Goal: Information Seeking & Learning: Learn about a topic

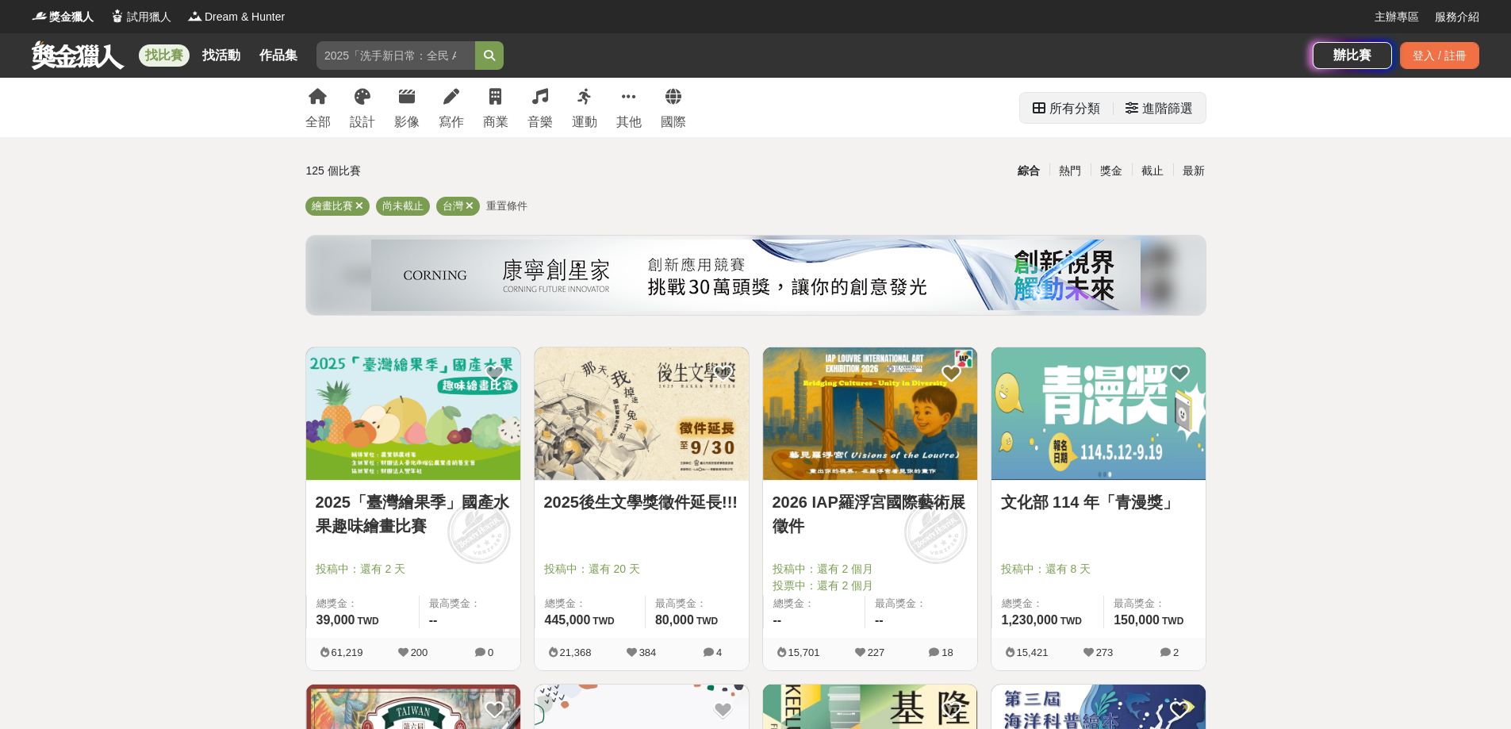
click at [1143, 113] on div "進階篩選" at bounding box center [1167, 109] width 51 height 32
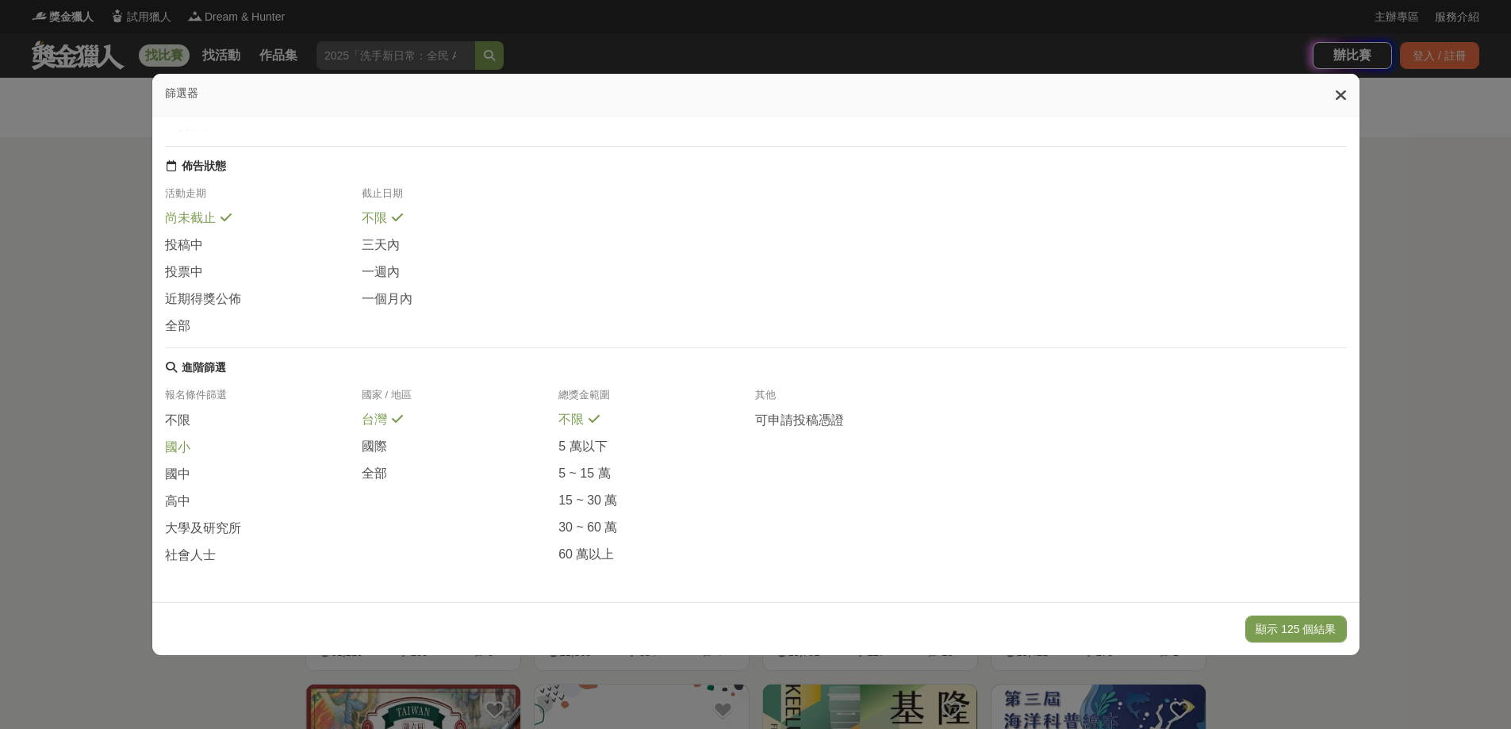
scroll to position [182, 0]
click at [172, 466] on span "國中" at bounding box center [177, 474] width 25 height 17
click at [1291, 632] on button "顯示 17 個結果" at bounding box center [1298, 628] width 94 height 27
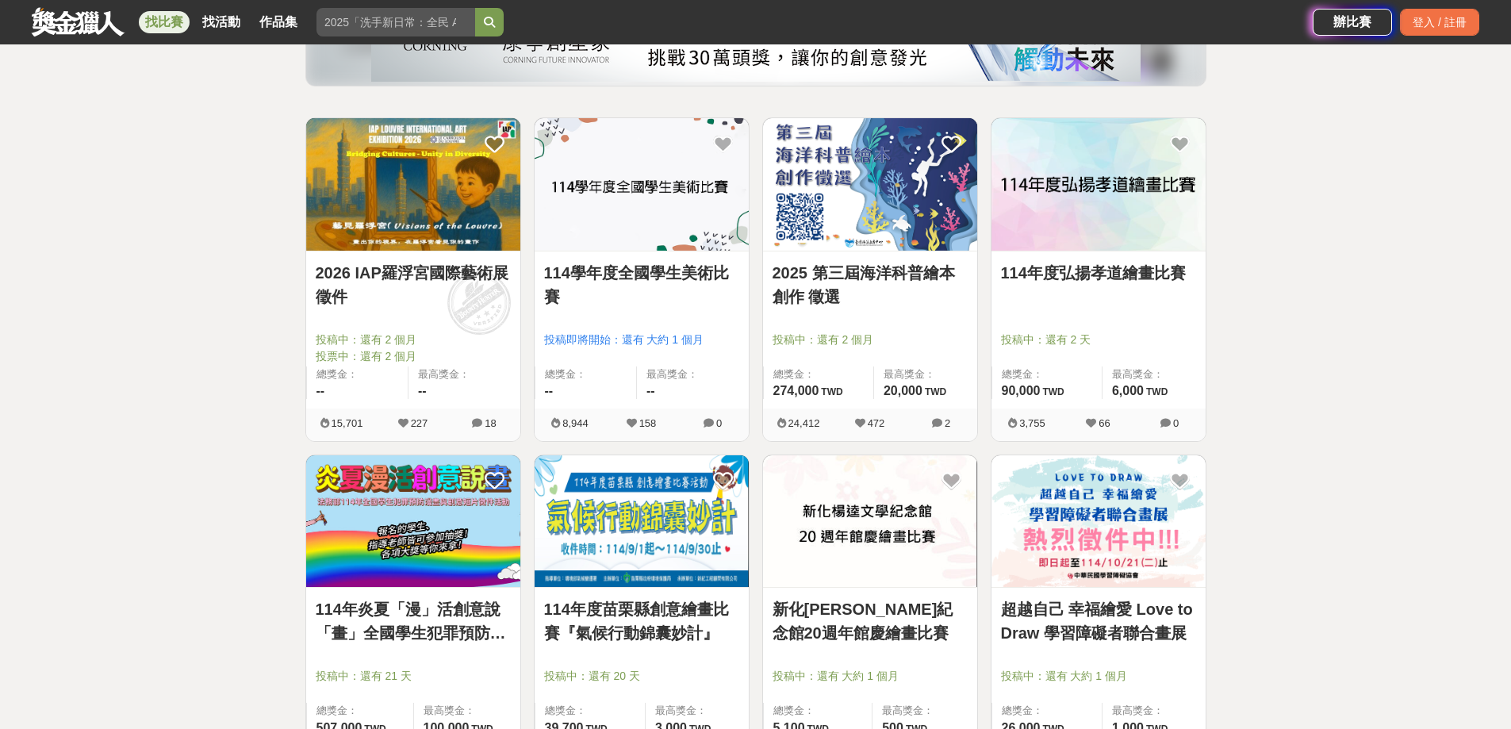
scroll to position [238, 0]
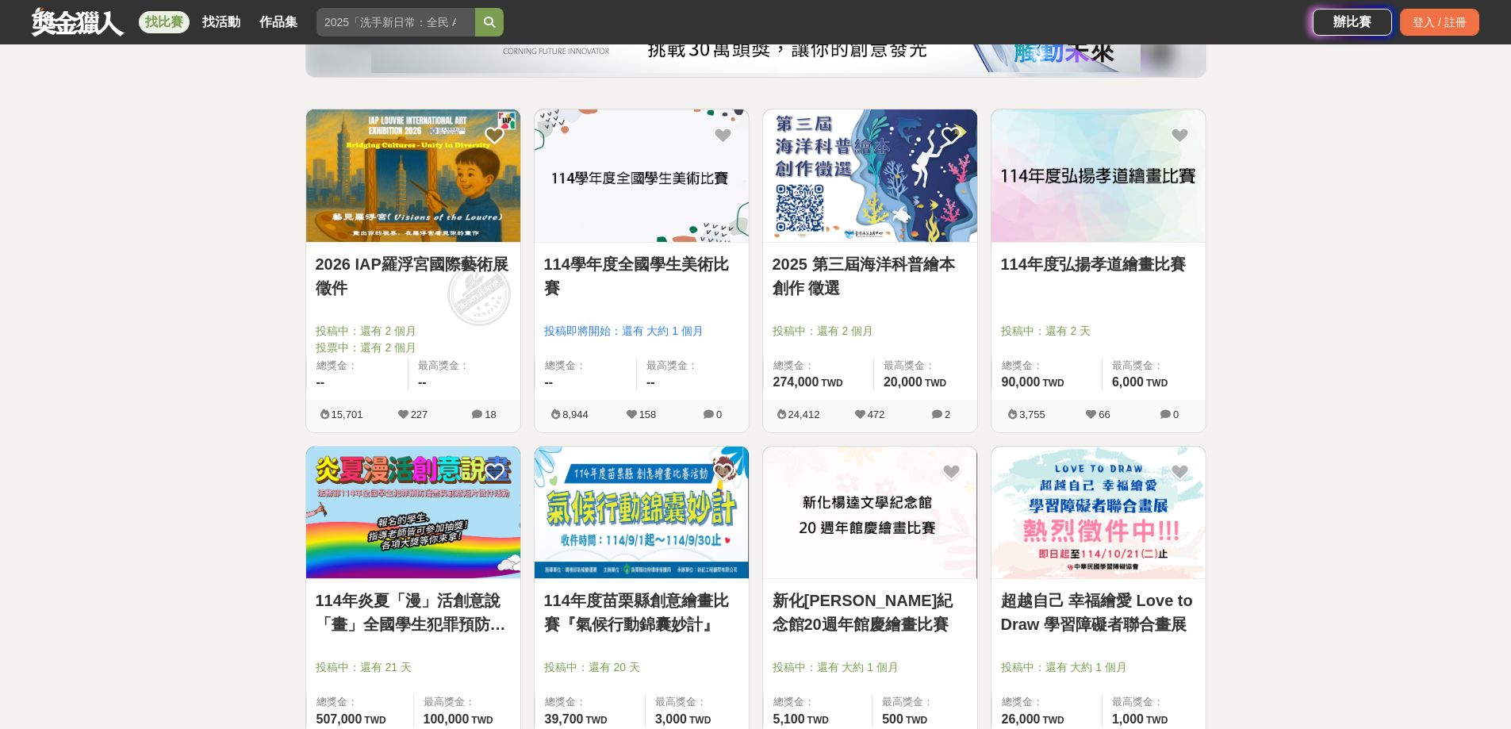
click at [463, 199] on img at bounding box center [413, 175] width 214 height 132
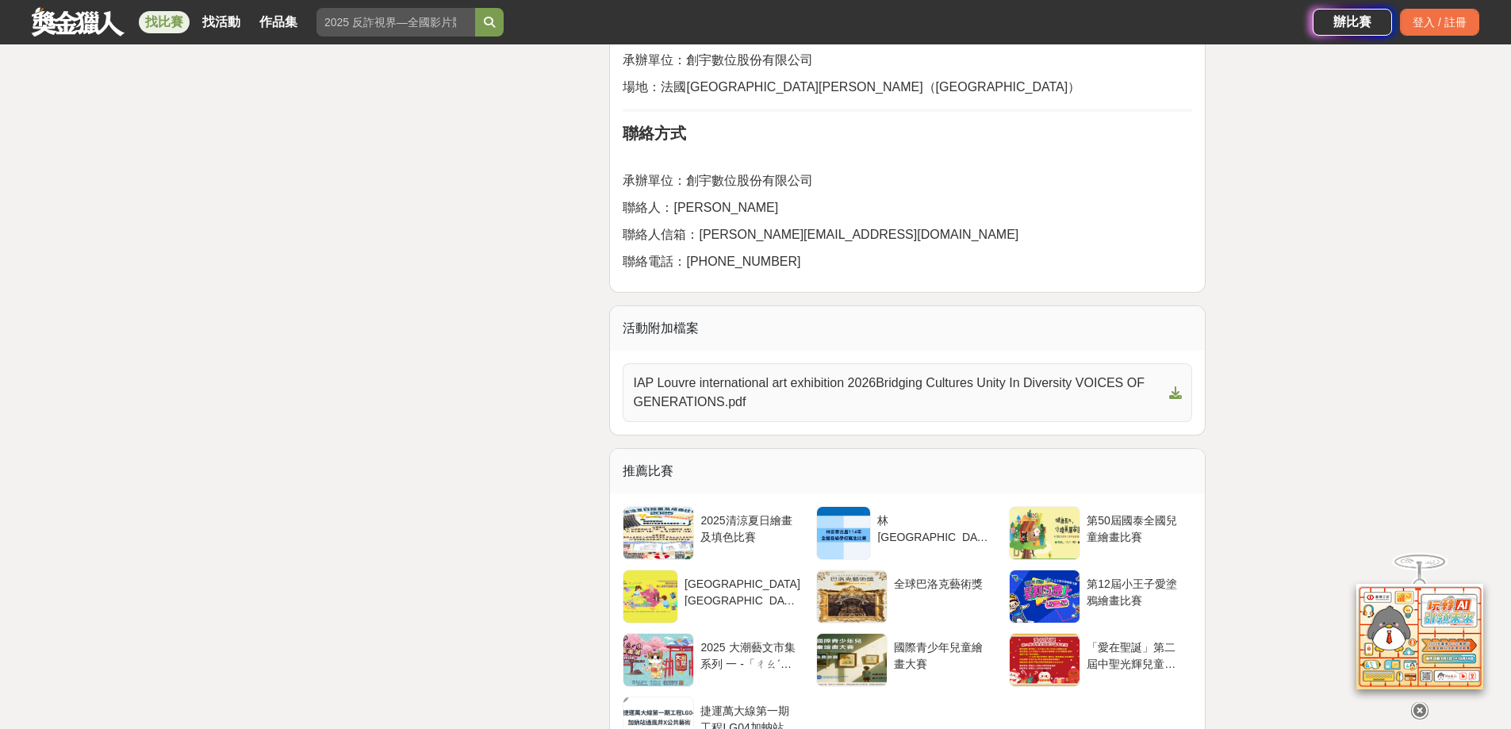
scroll to position [3648, 0]
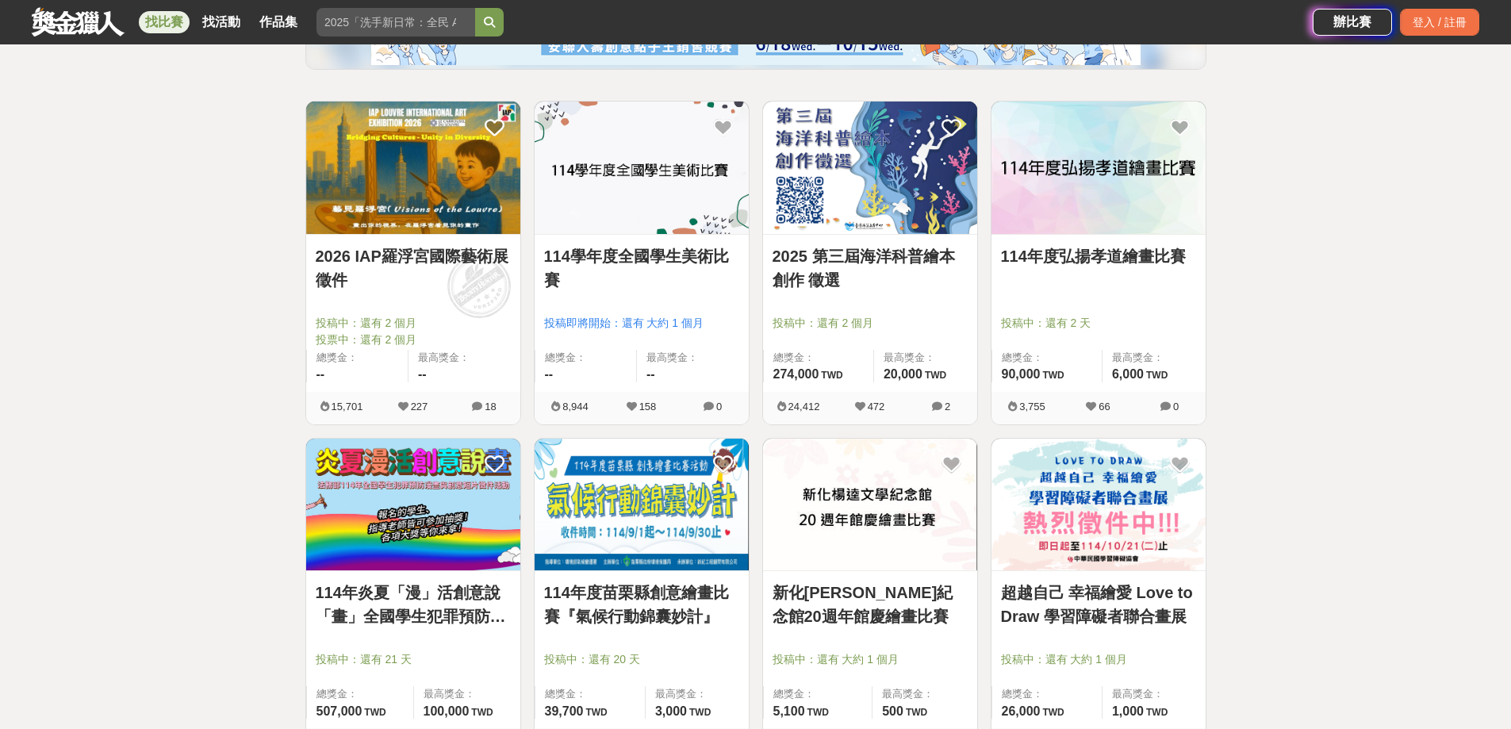
scroll to position [238, 0]
